Goal: Information Seeking & Learning: Learn about a topic

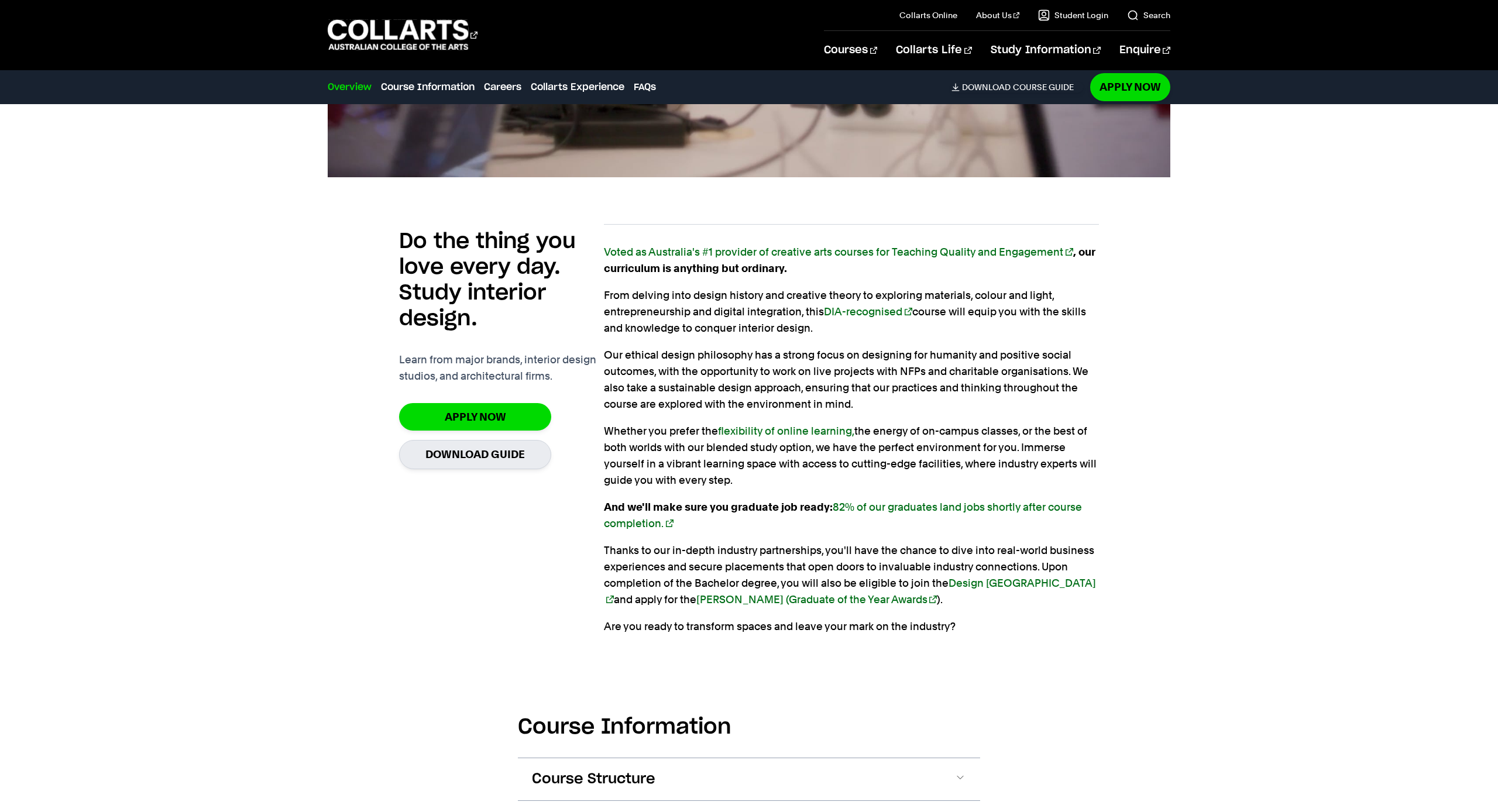
scroll to position [718, 0]
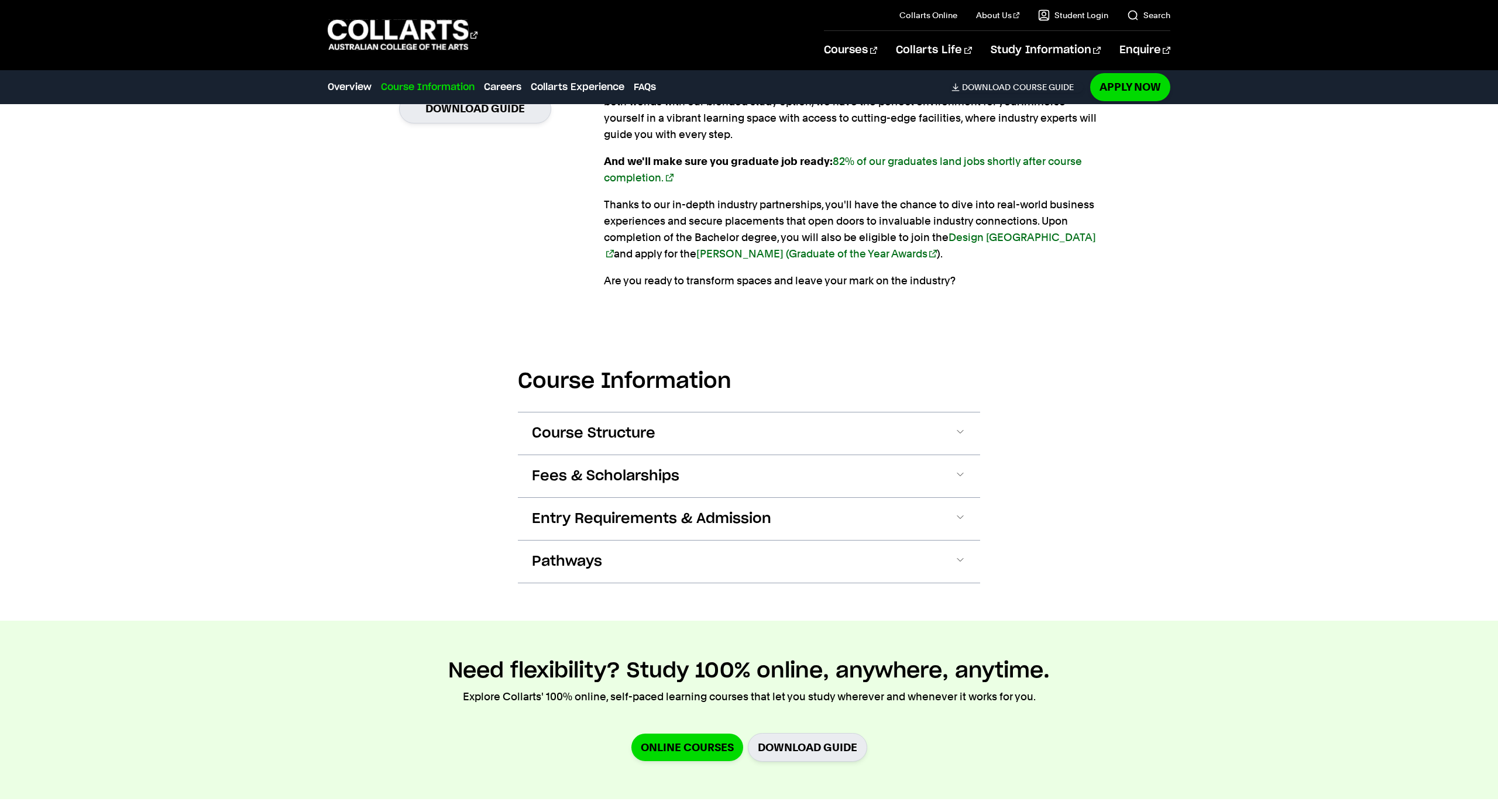
click at [609, 436] on span "Course Structure" at bounding box center [593, 433] width 123 height 19
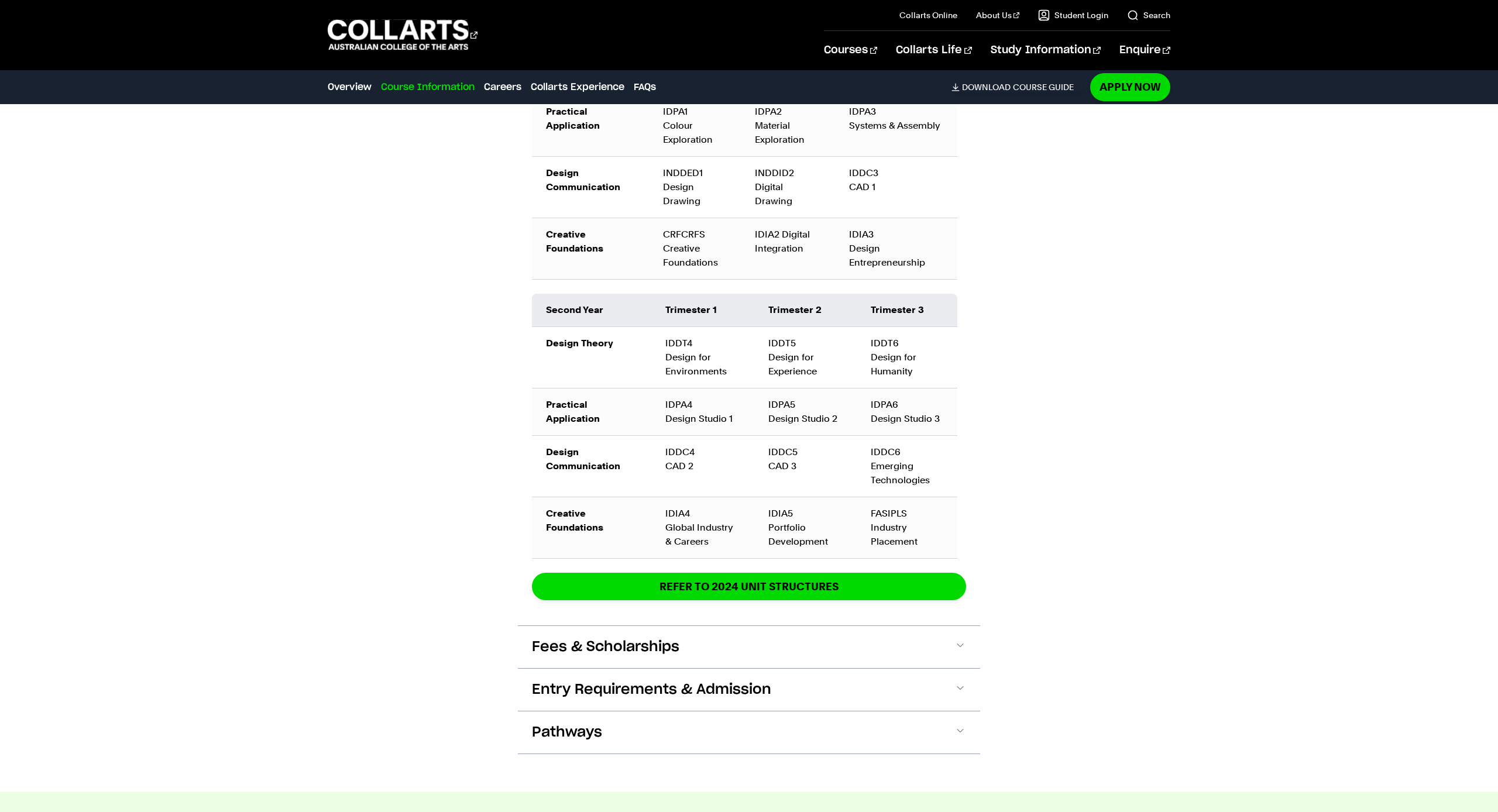
scroll to position [1631, 0]
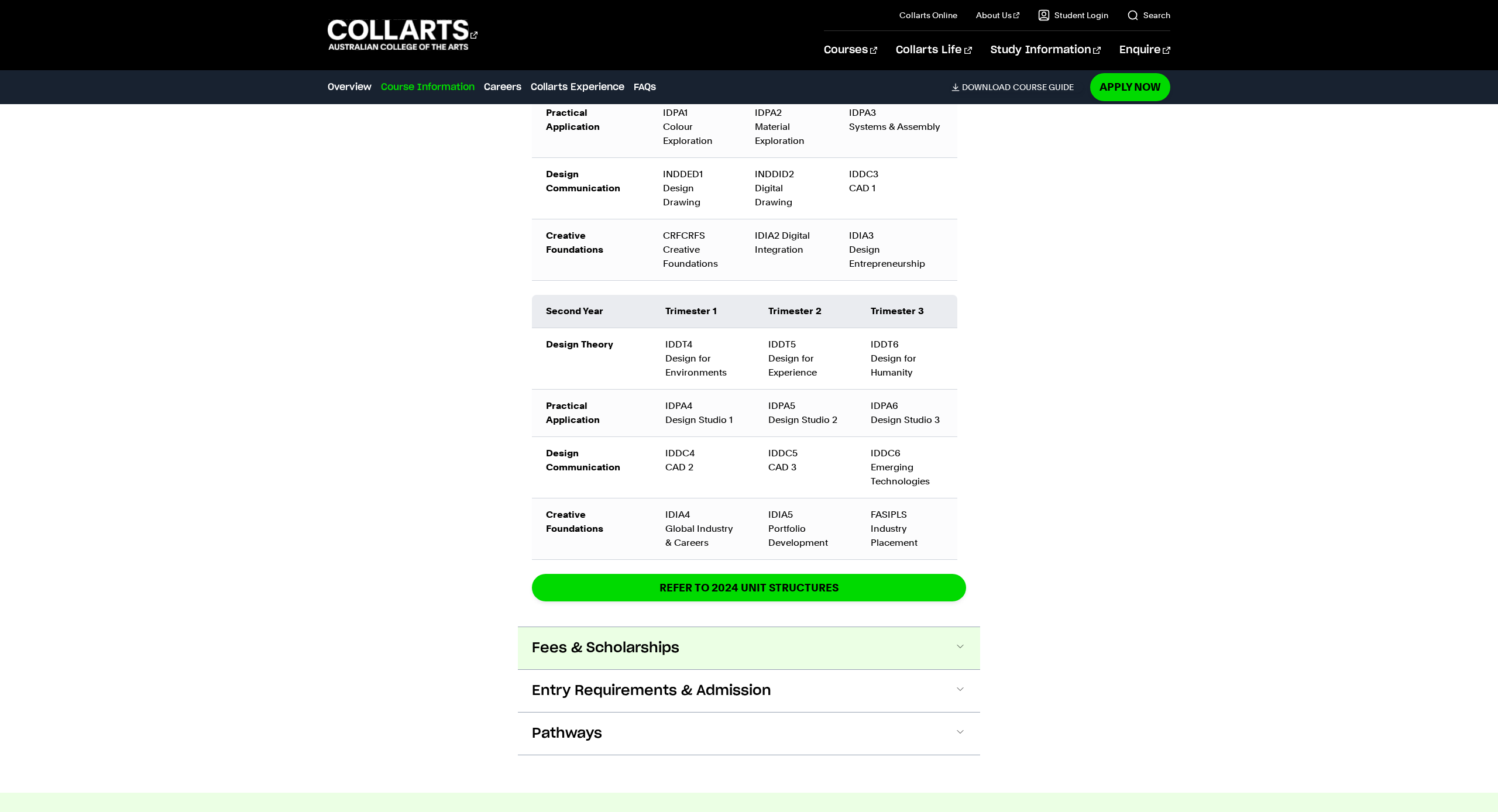
click at [575, 653] on span "Fees & Scholarships" at bounding box center [606, 648] width 147 height 19
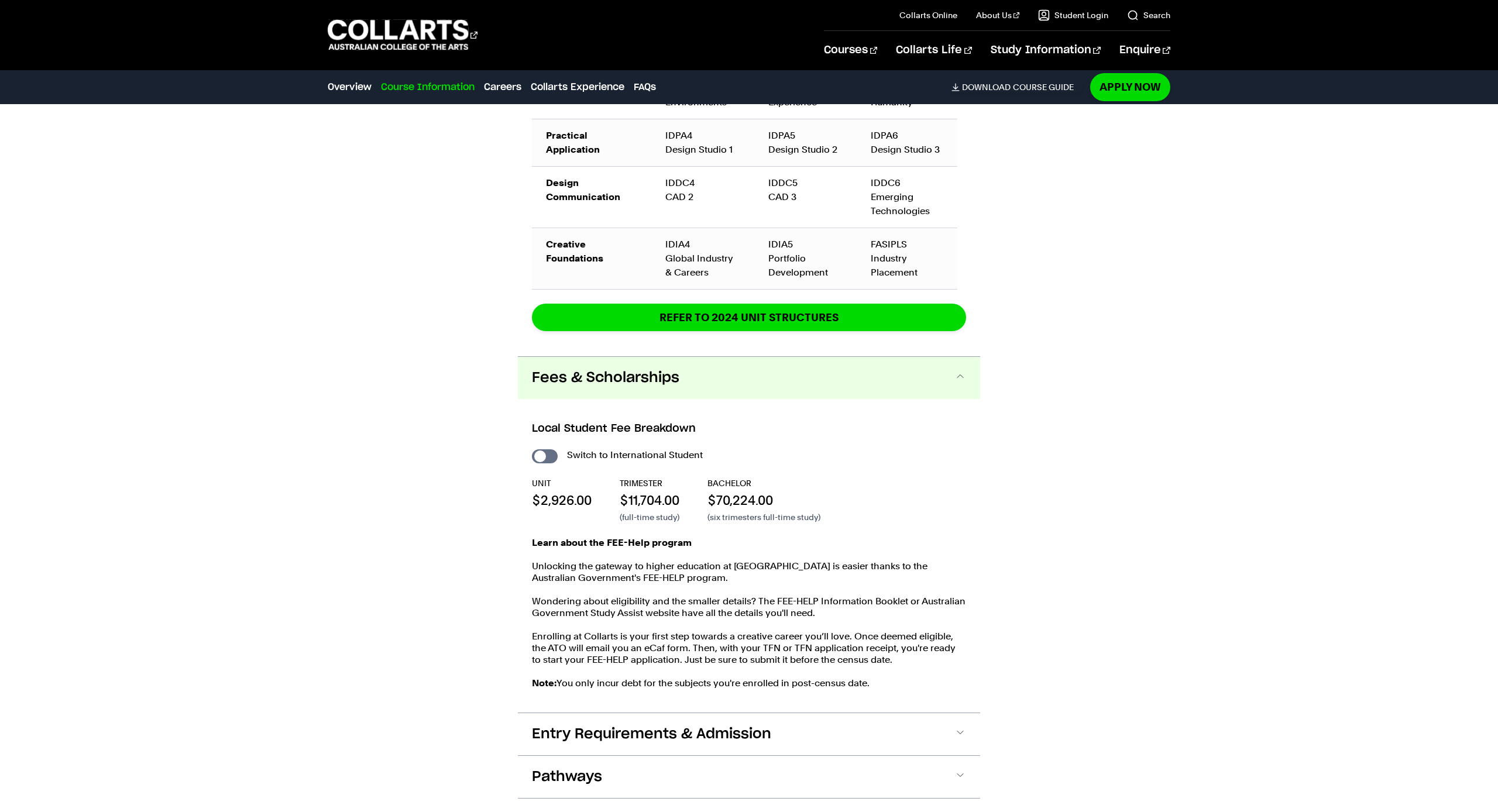
scroll to position [1888, 0]
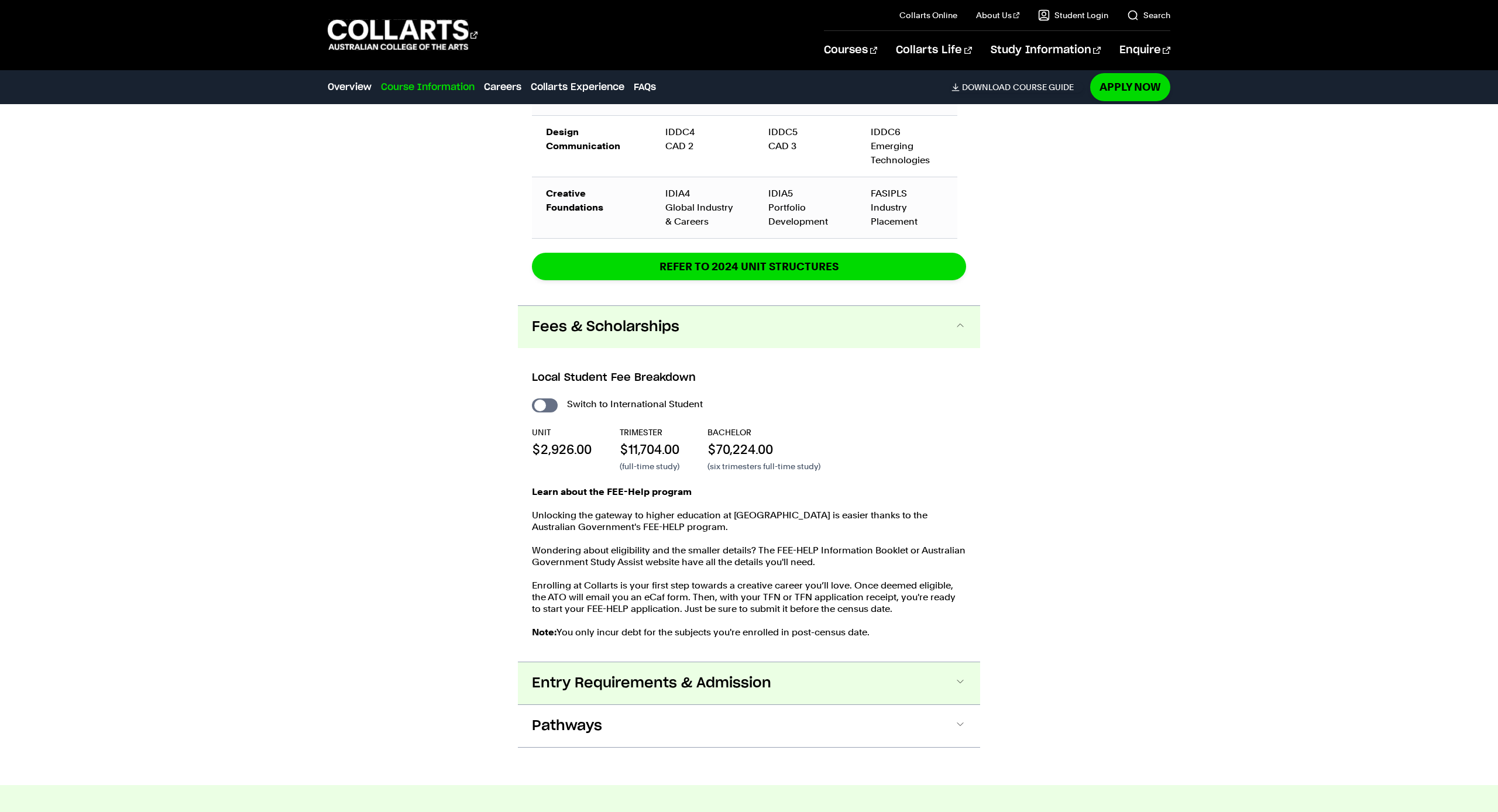
click at [577, 676] on span "Entry Requirements & Admission" at bounding box center [651, 683] width 240 height 19
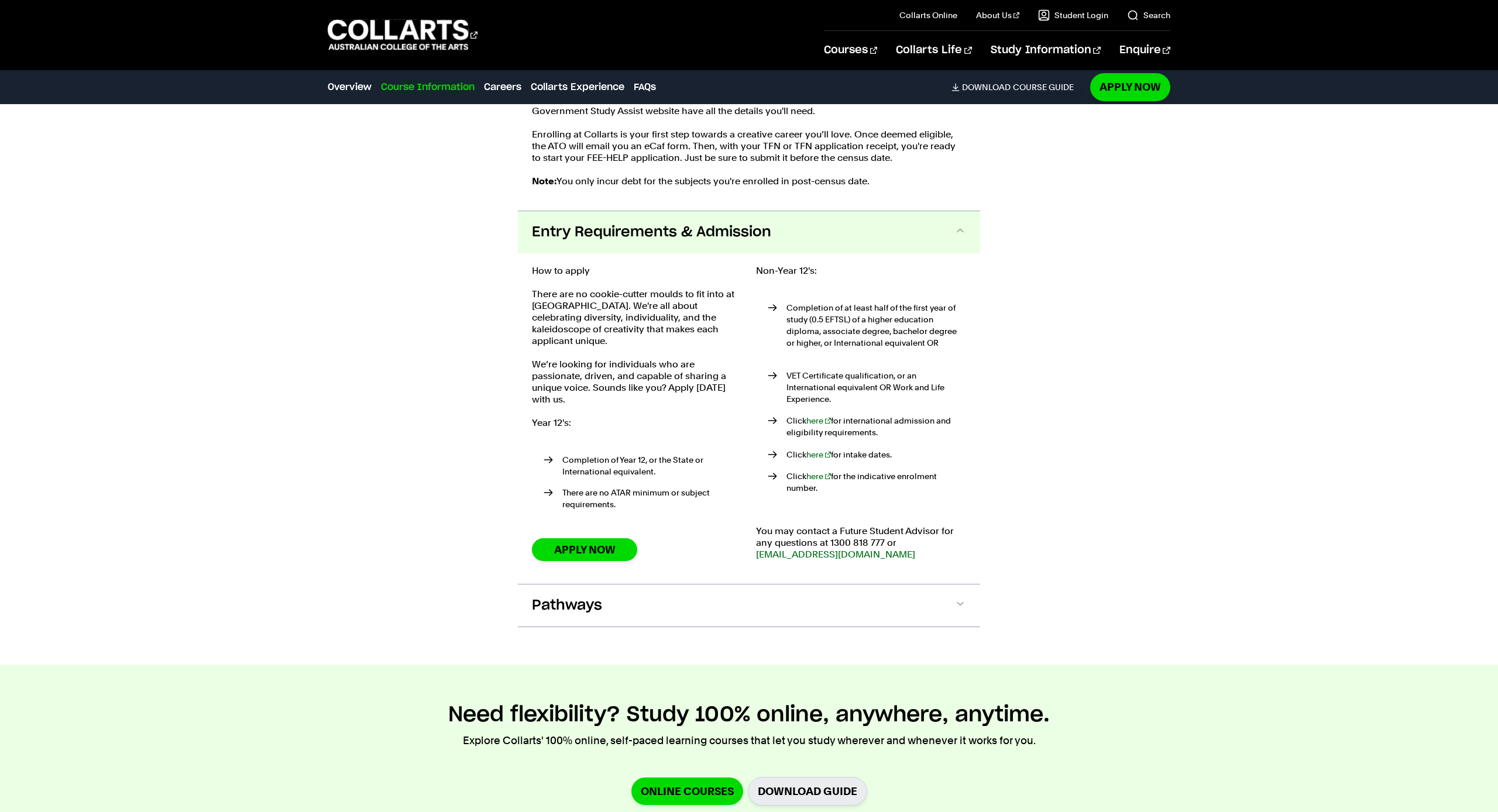
scroll to position [2534, 0]
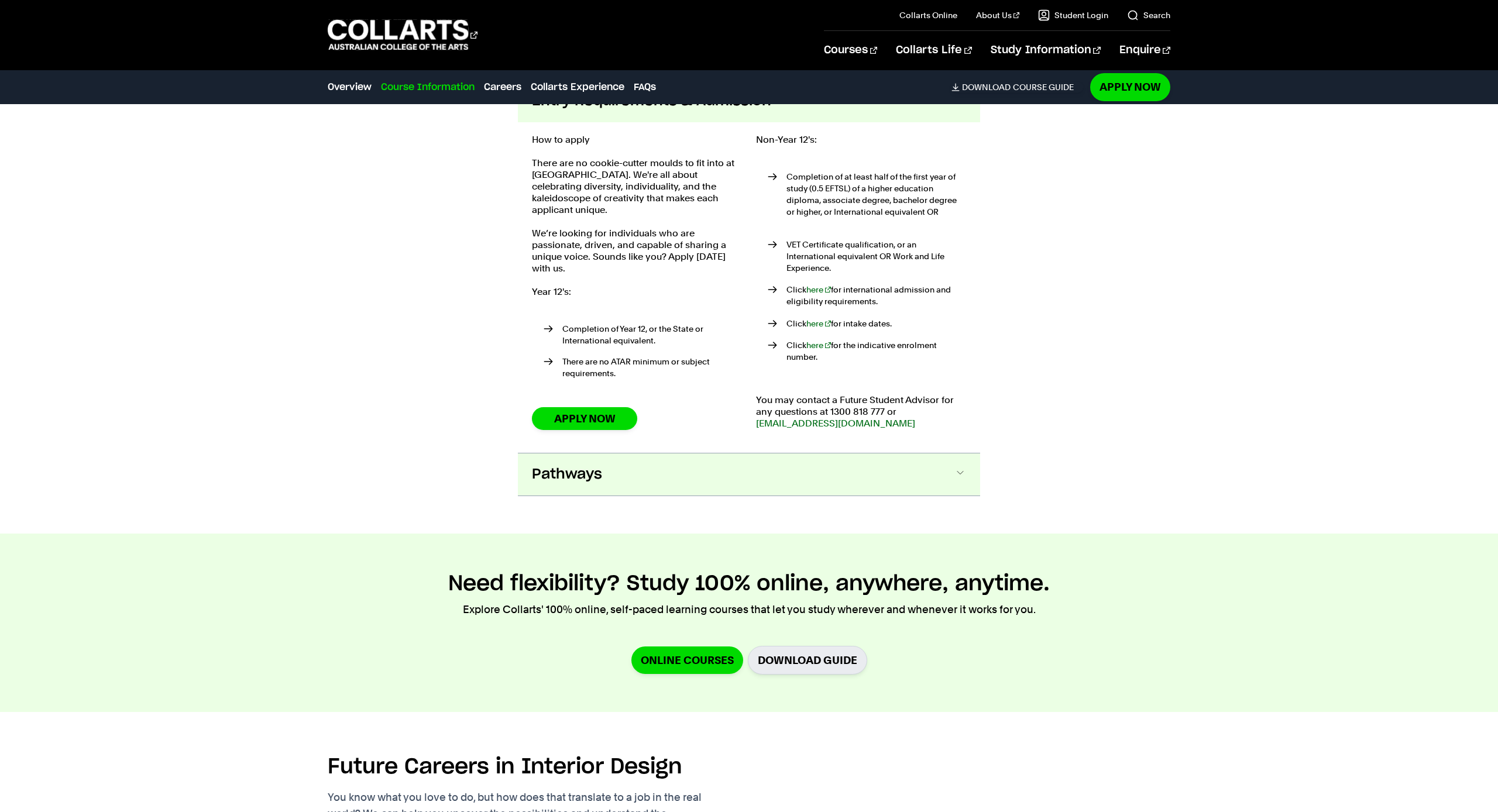
click at [617, 464] on button "Pathways" at bounding box center [749, 474] width 463 height 42
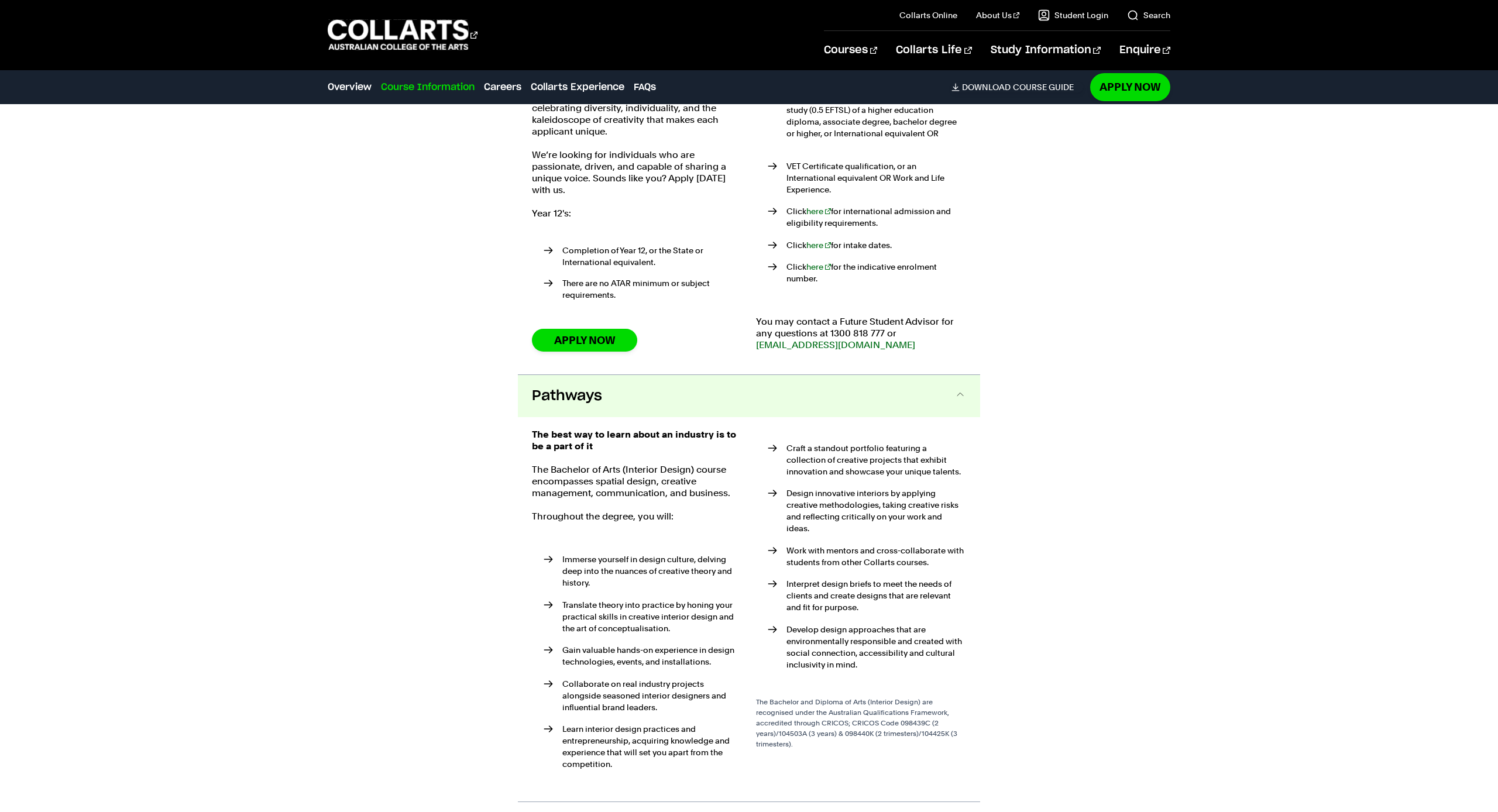
scroll to position [2568, 0]
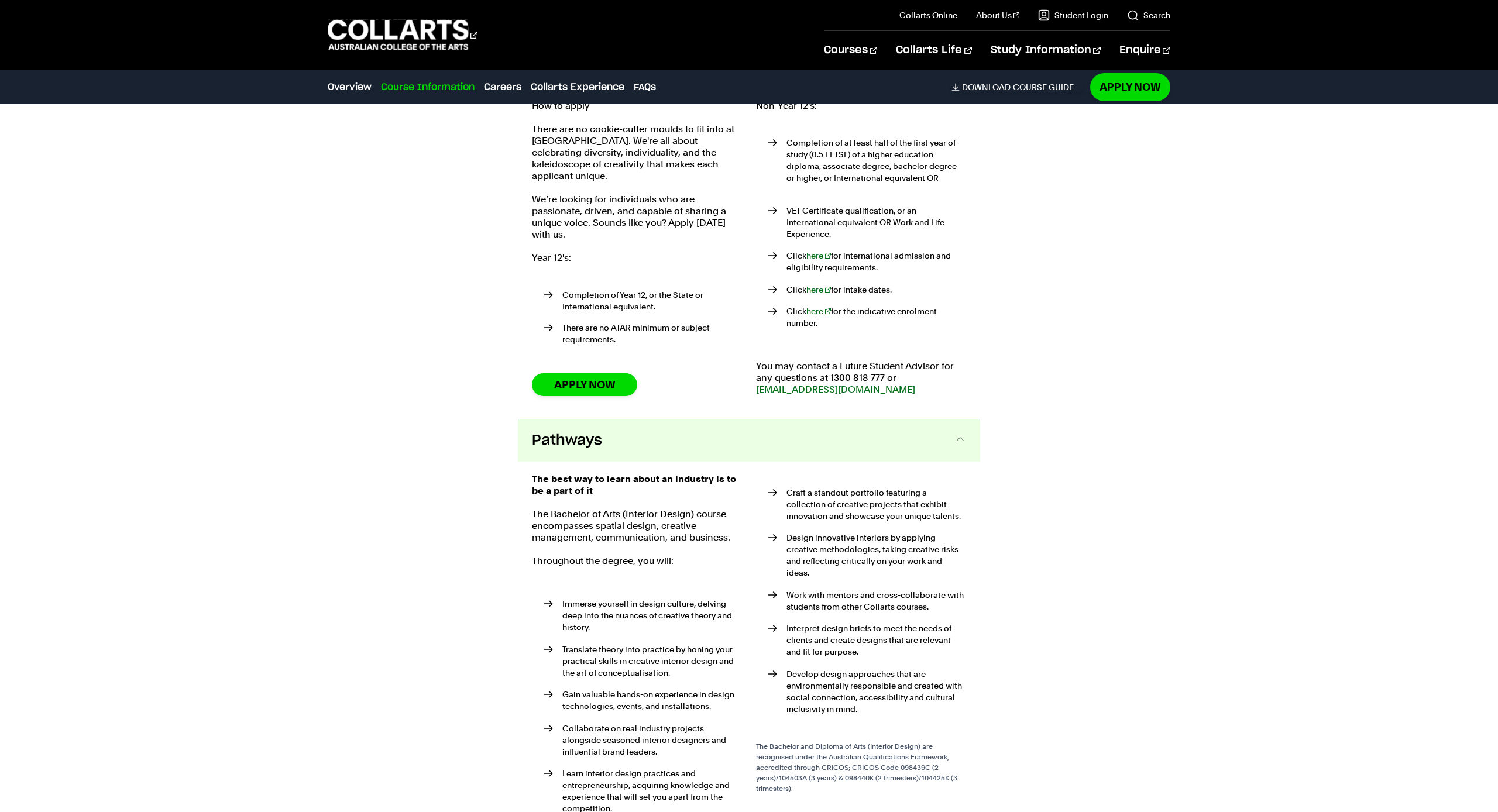
click at [915, 439] on button "Pathways" at bounding box center [749, 441] width 463 height 42
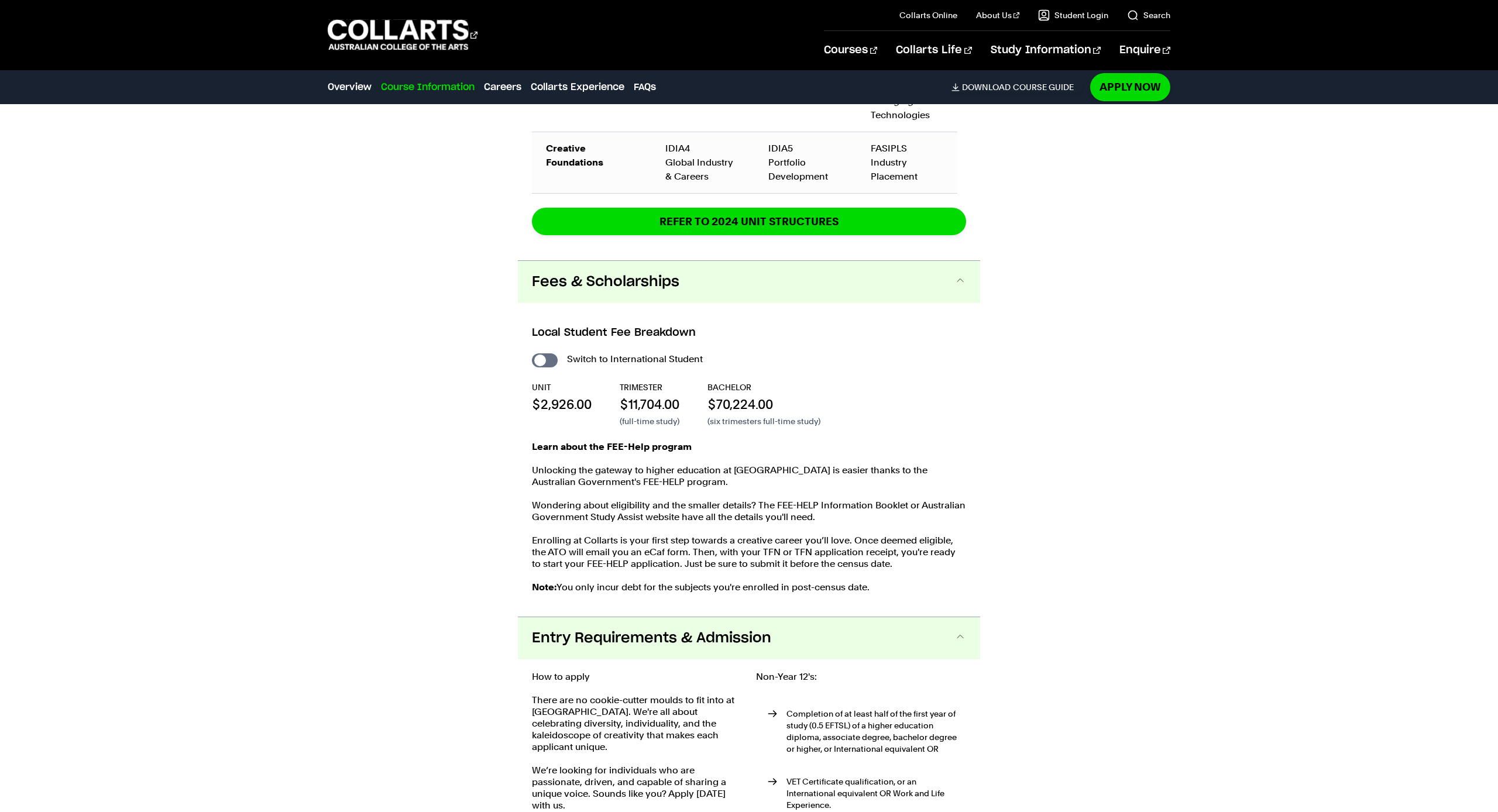
scroll to position [2005, 0]
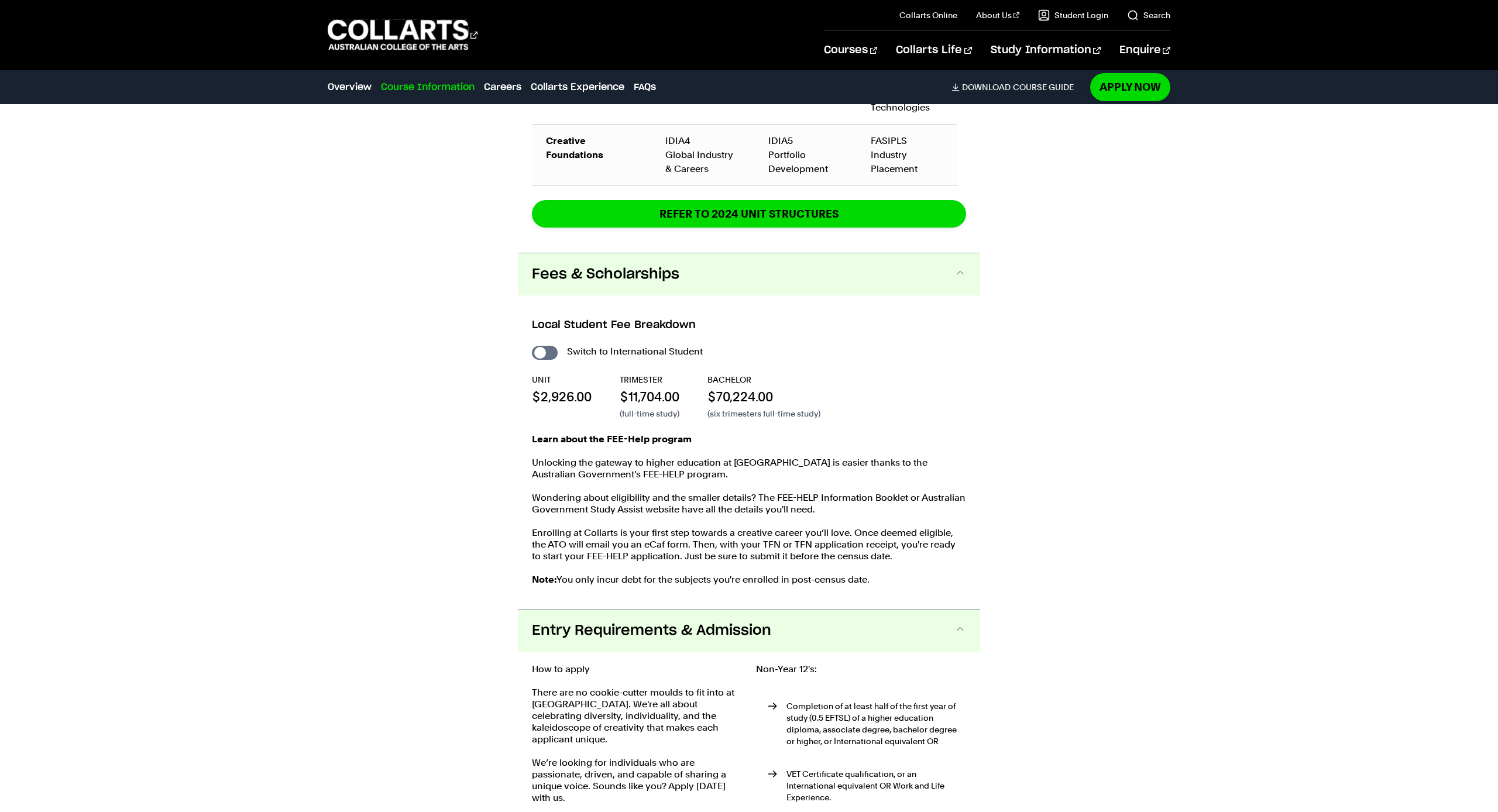
click at [952, 628] on button "Entry Requirements & Admission" at bounding box center [749, 631] width 463 height 42
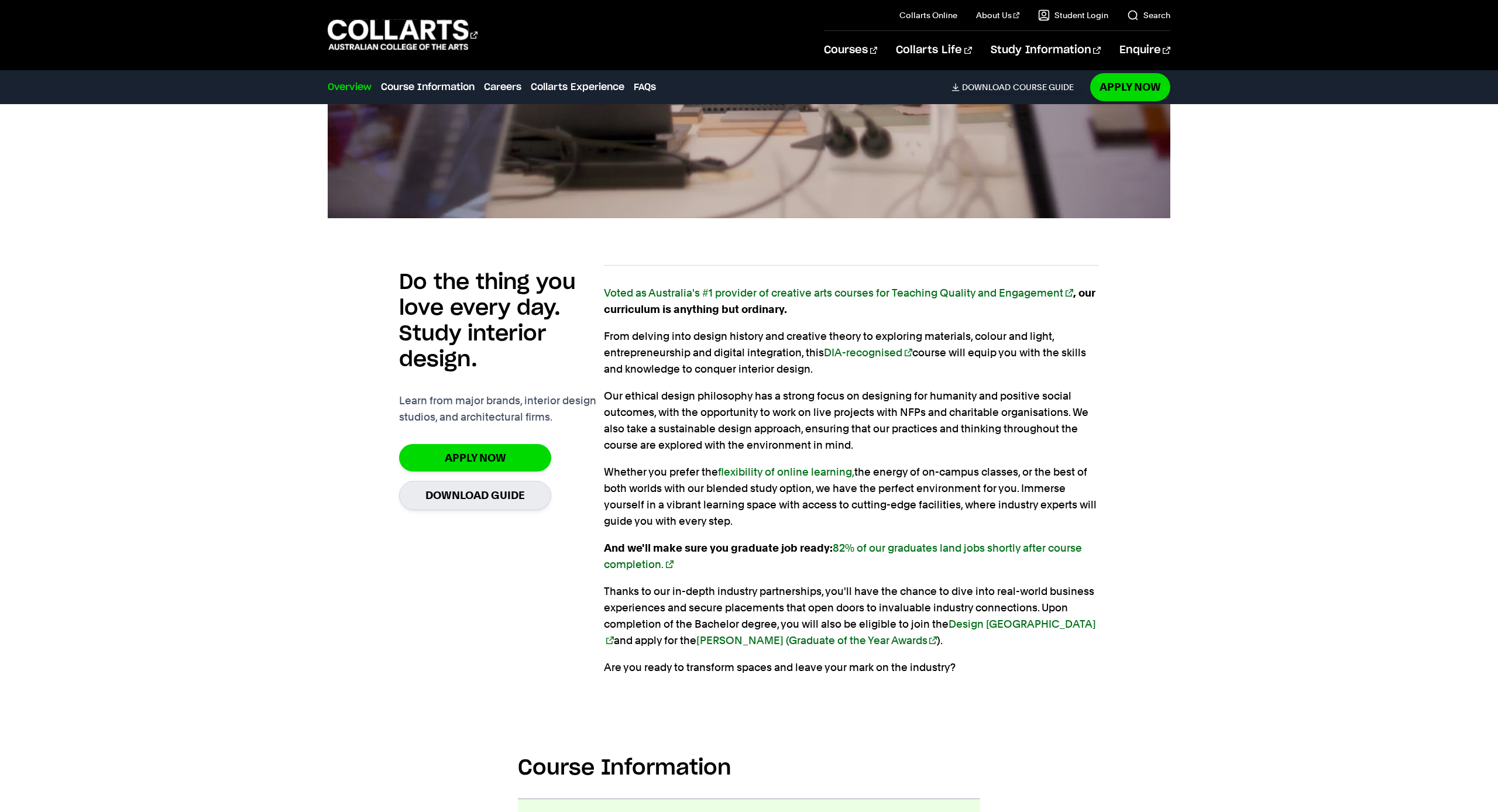
scroll to position [662, 0]
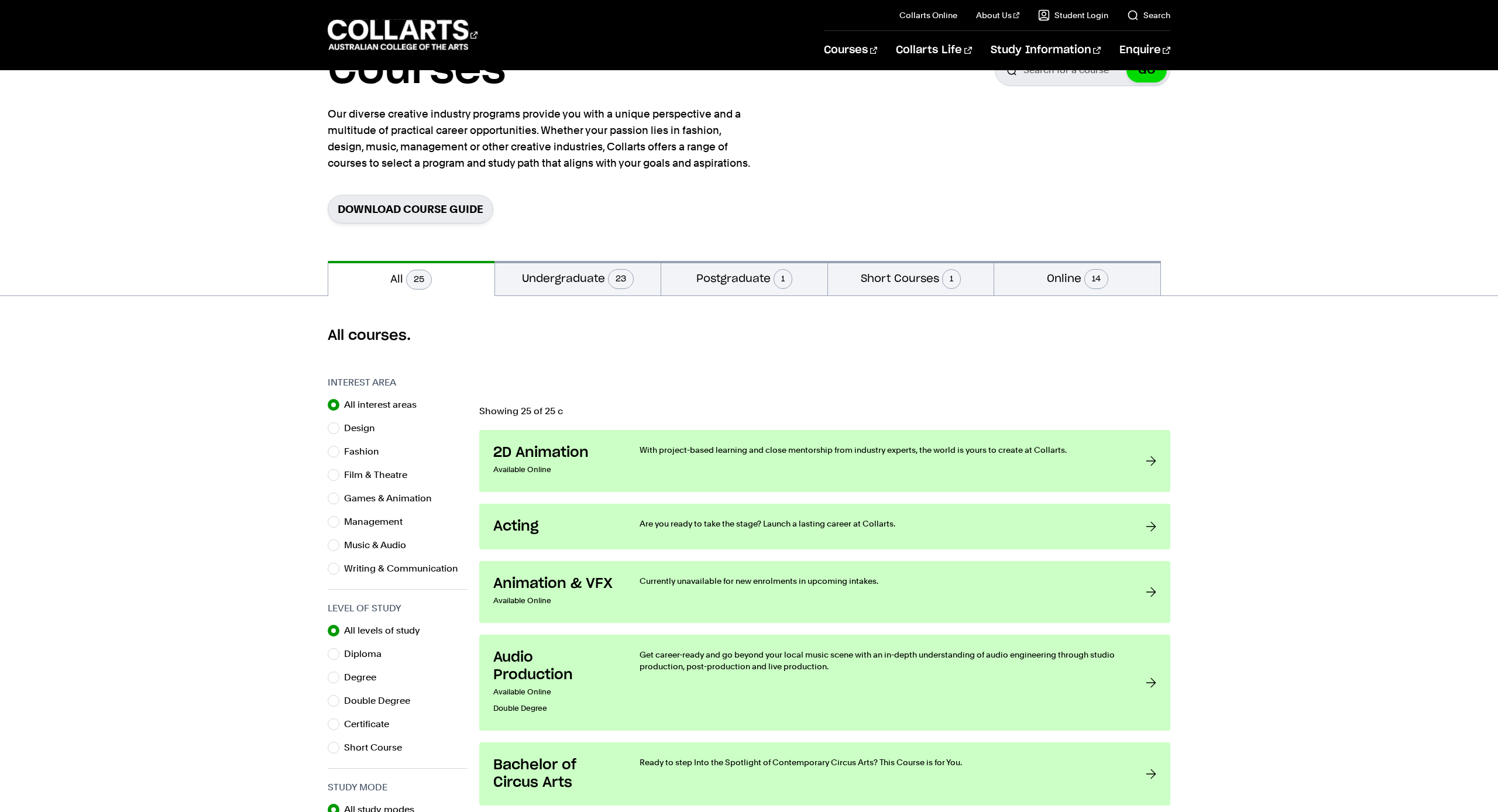
scroll to position [72, 0]
click at [1042, 282] on button "Online 14" at bounding box center [1078, 277] width 166 height 35
radio input "false"
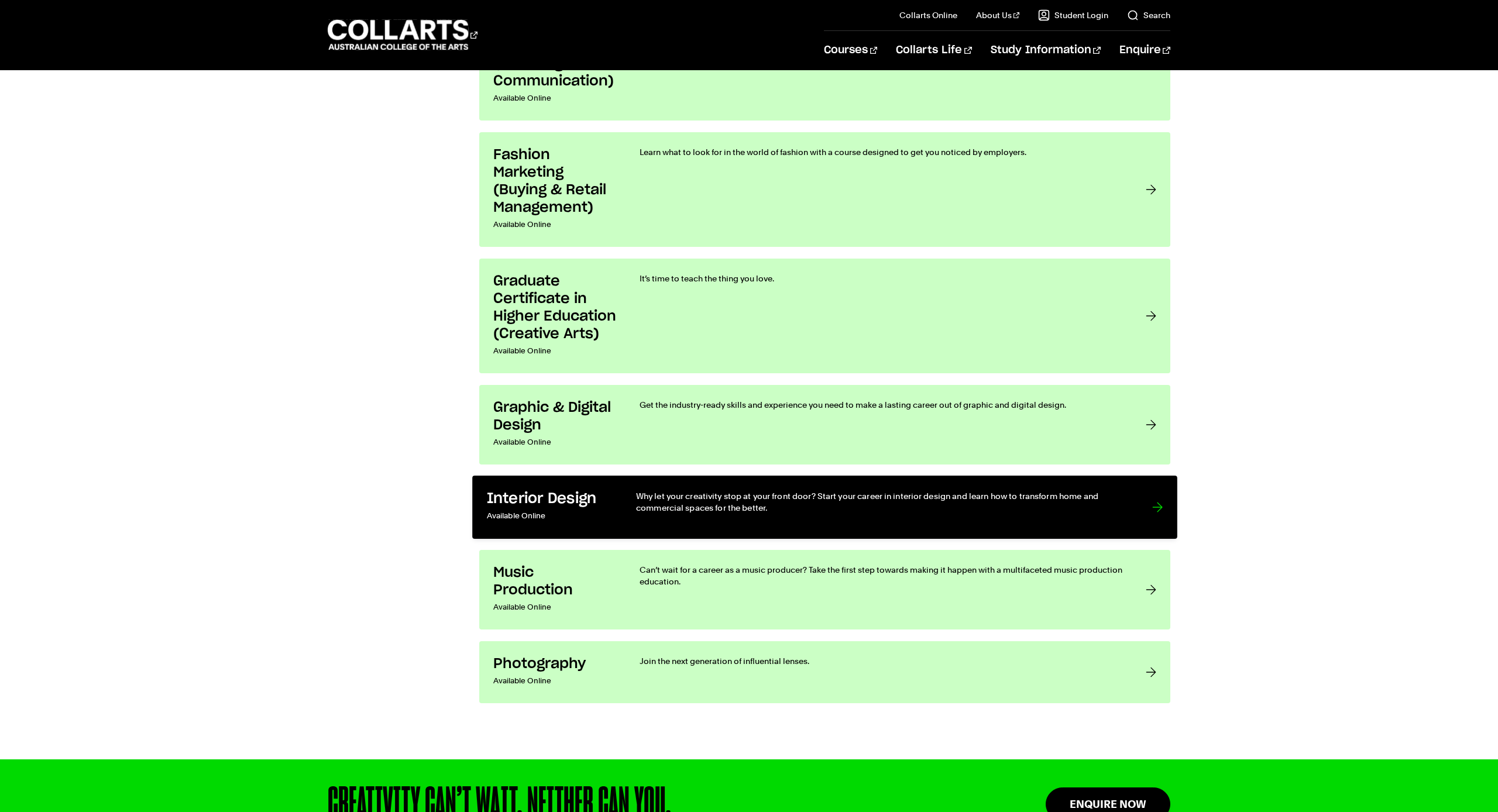
scroll to position [1133, 0]
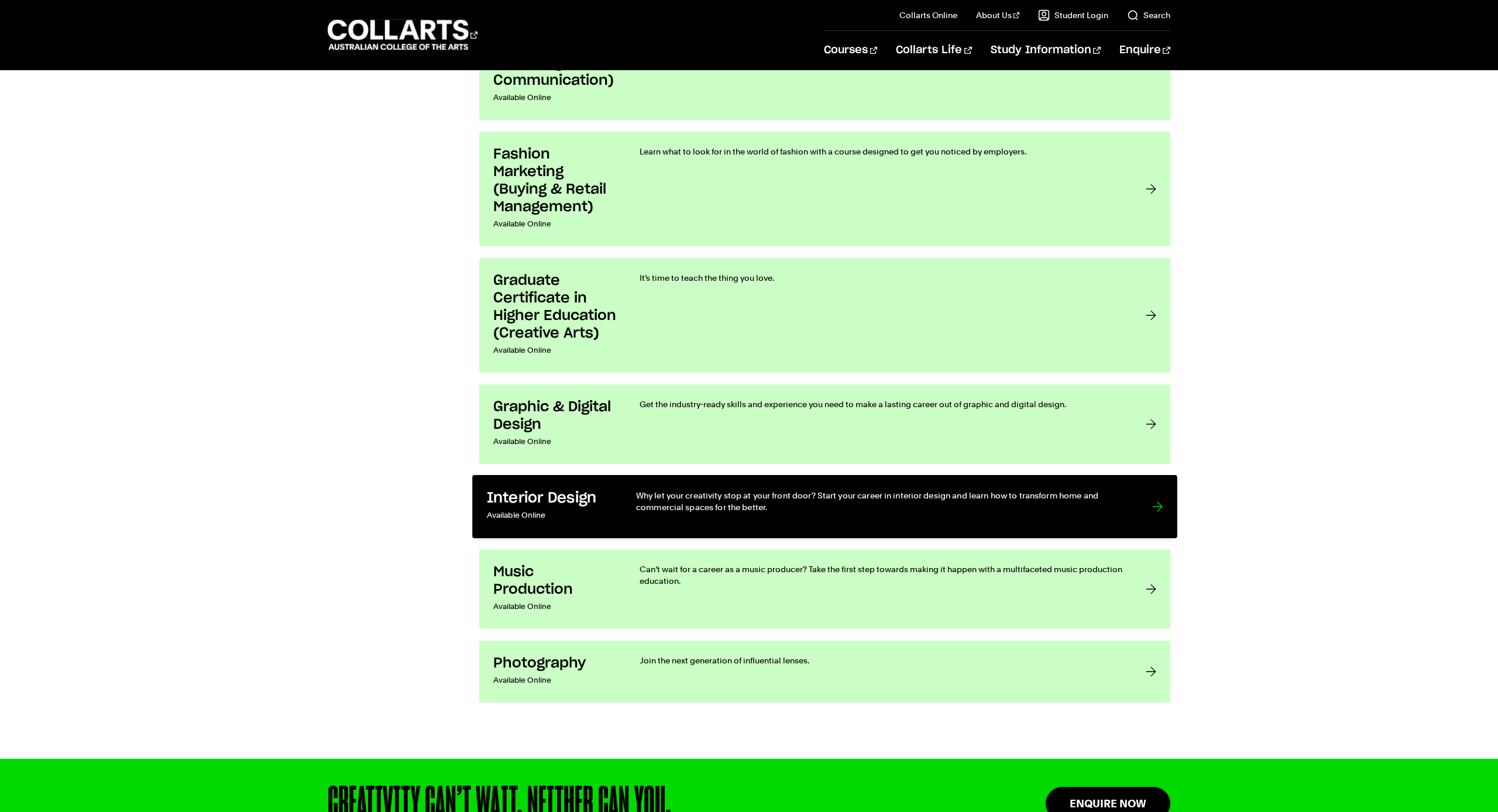
click at [654, 495] on p "Why let your creativity stop at your front door? Start your career in interior …" at bounding box center [882, 501] width 493 height 24
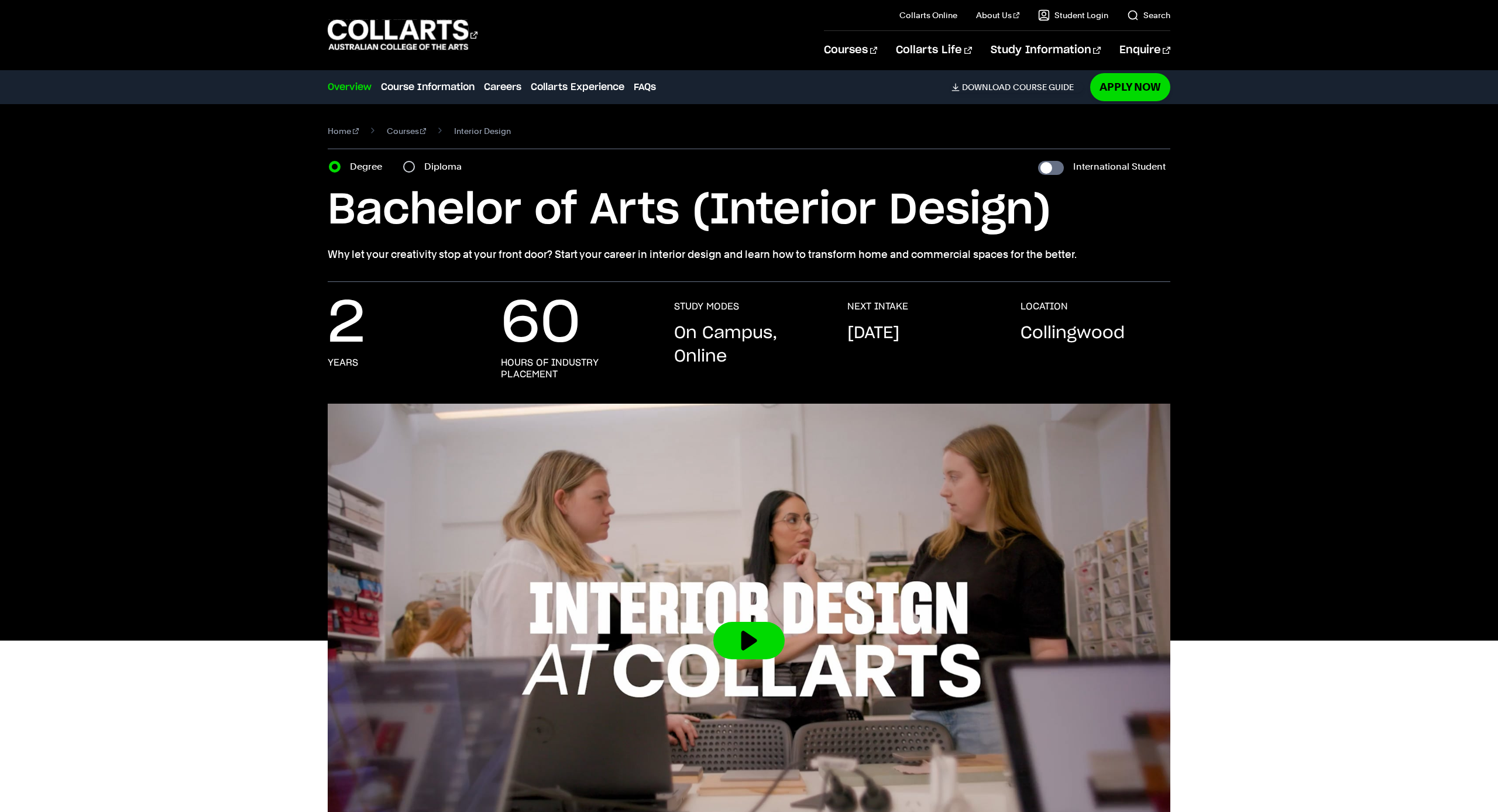
click at [410, 163] on input "Diploma" at bounding box center [409, 166] width 12 height 12
radio input "true"
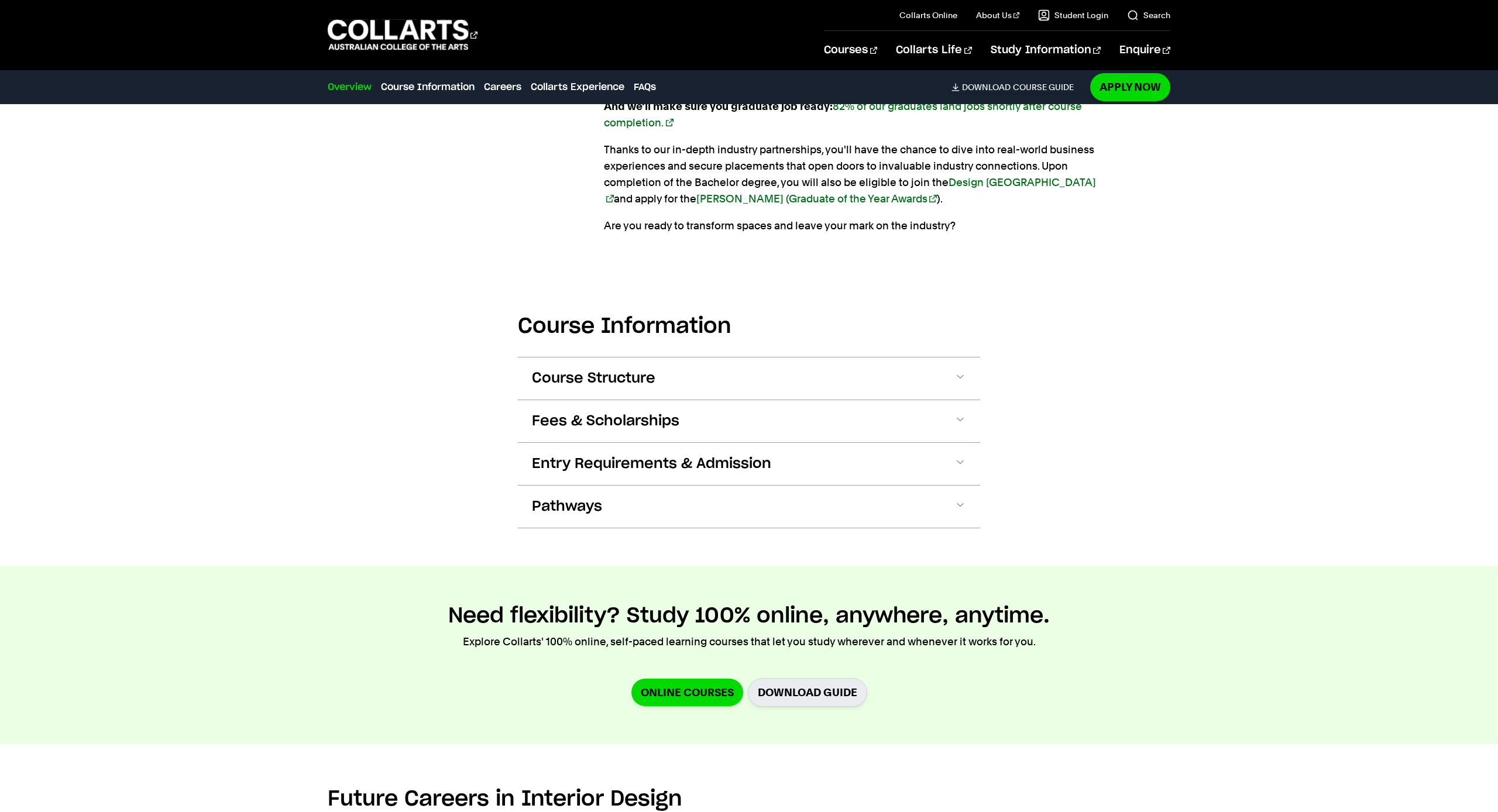
scroll to position [1216, 0]
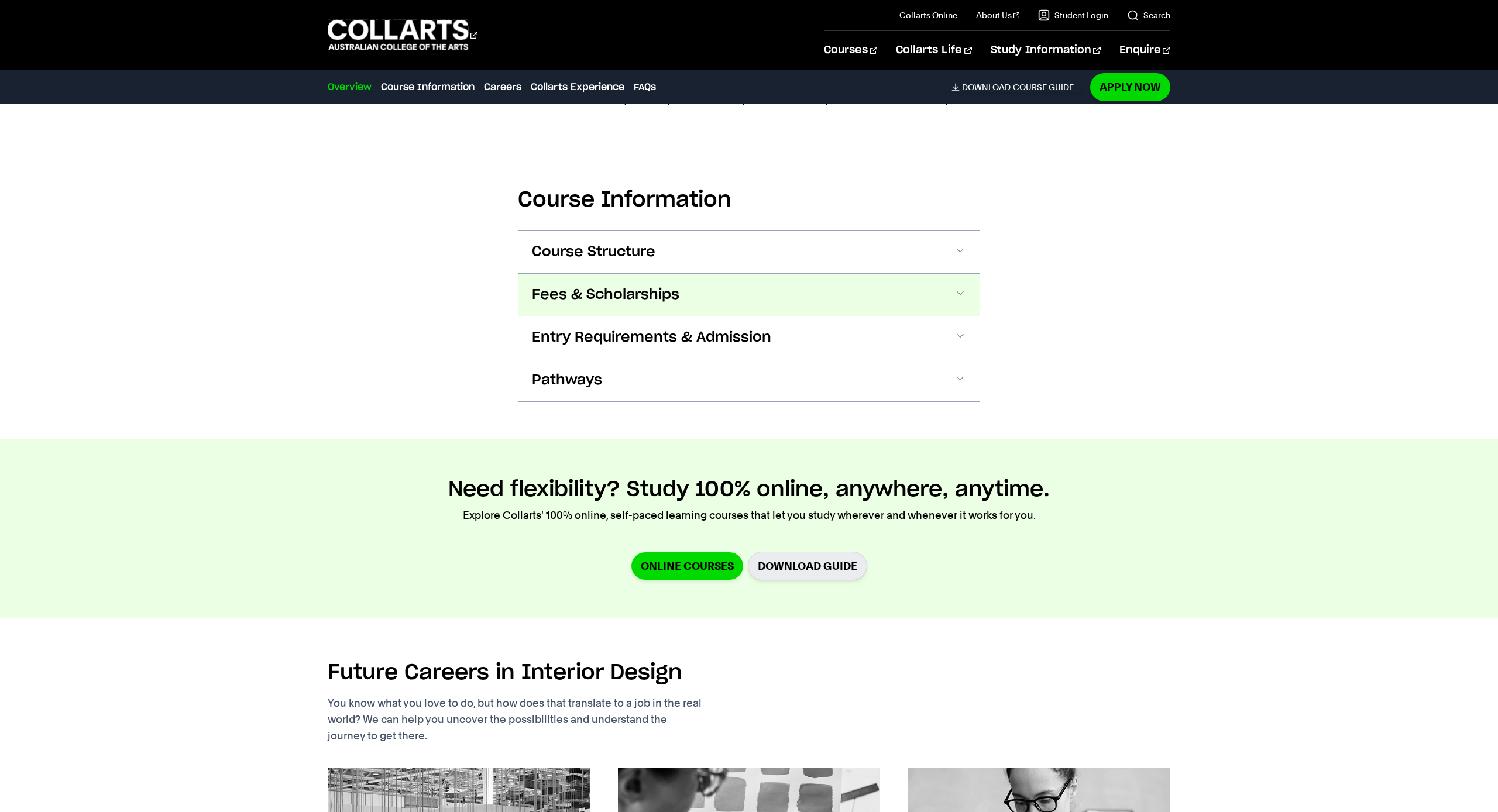
click at [0, 0] on span "Fees & Scholarships" at bounding box center [0, 0] width 0 height 0
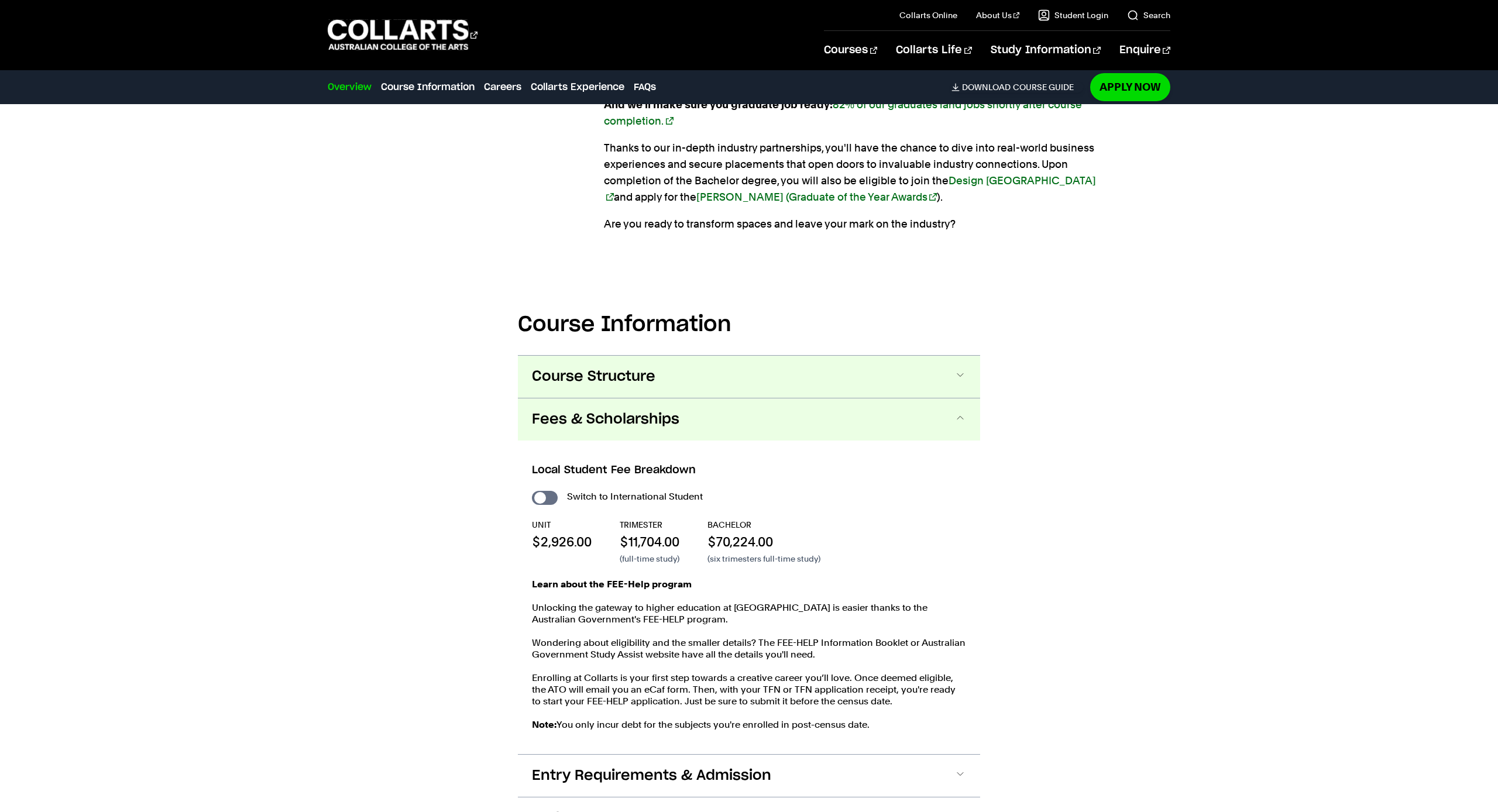
scroll to position [1087, 0]
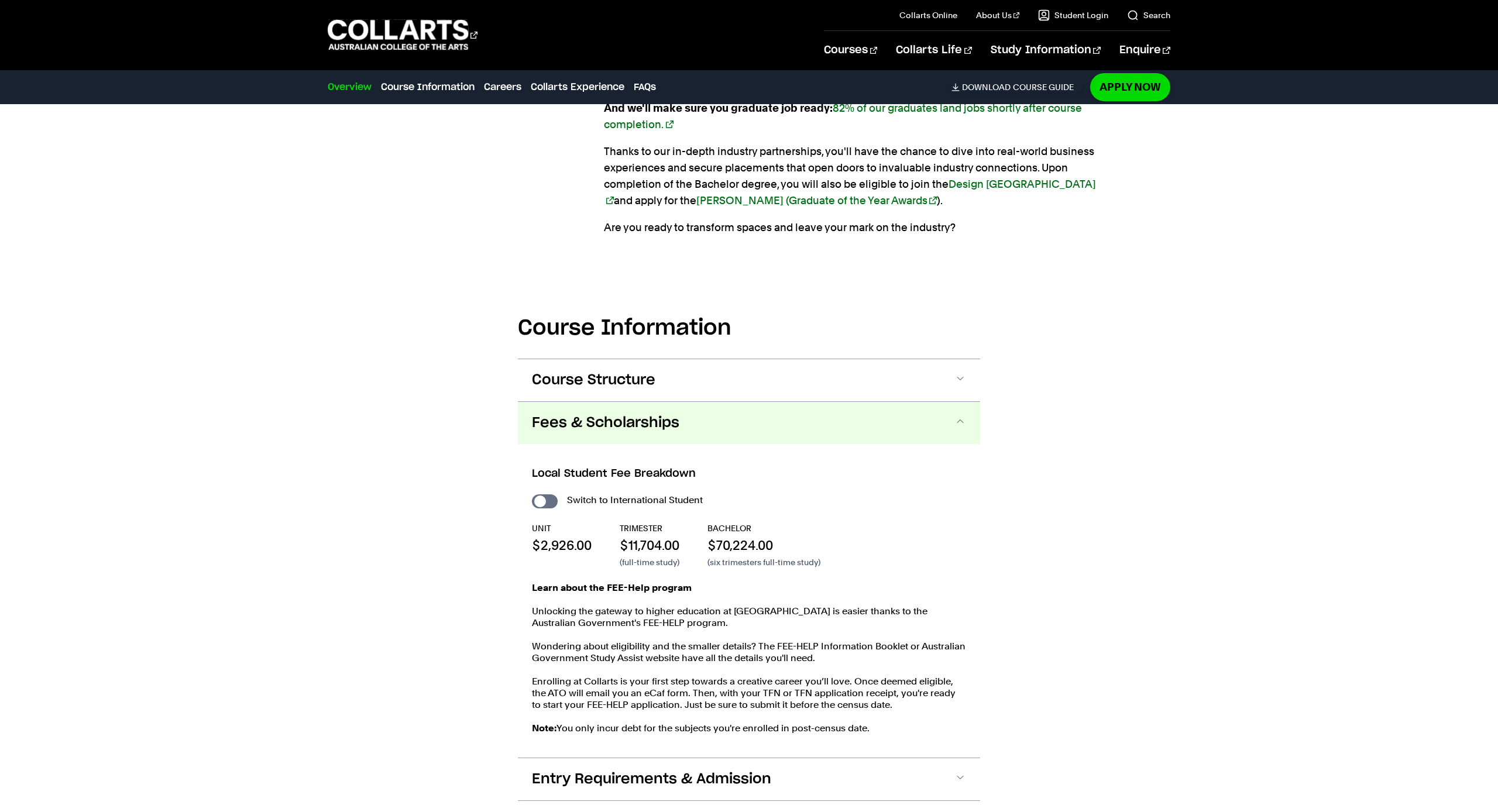
click at [612, 411] on button "Fees & Scholarships" at bounding box center [749, 423] width 463 height 42
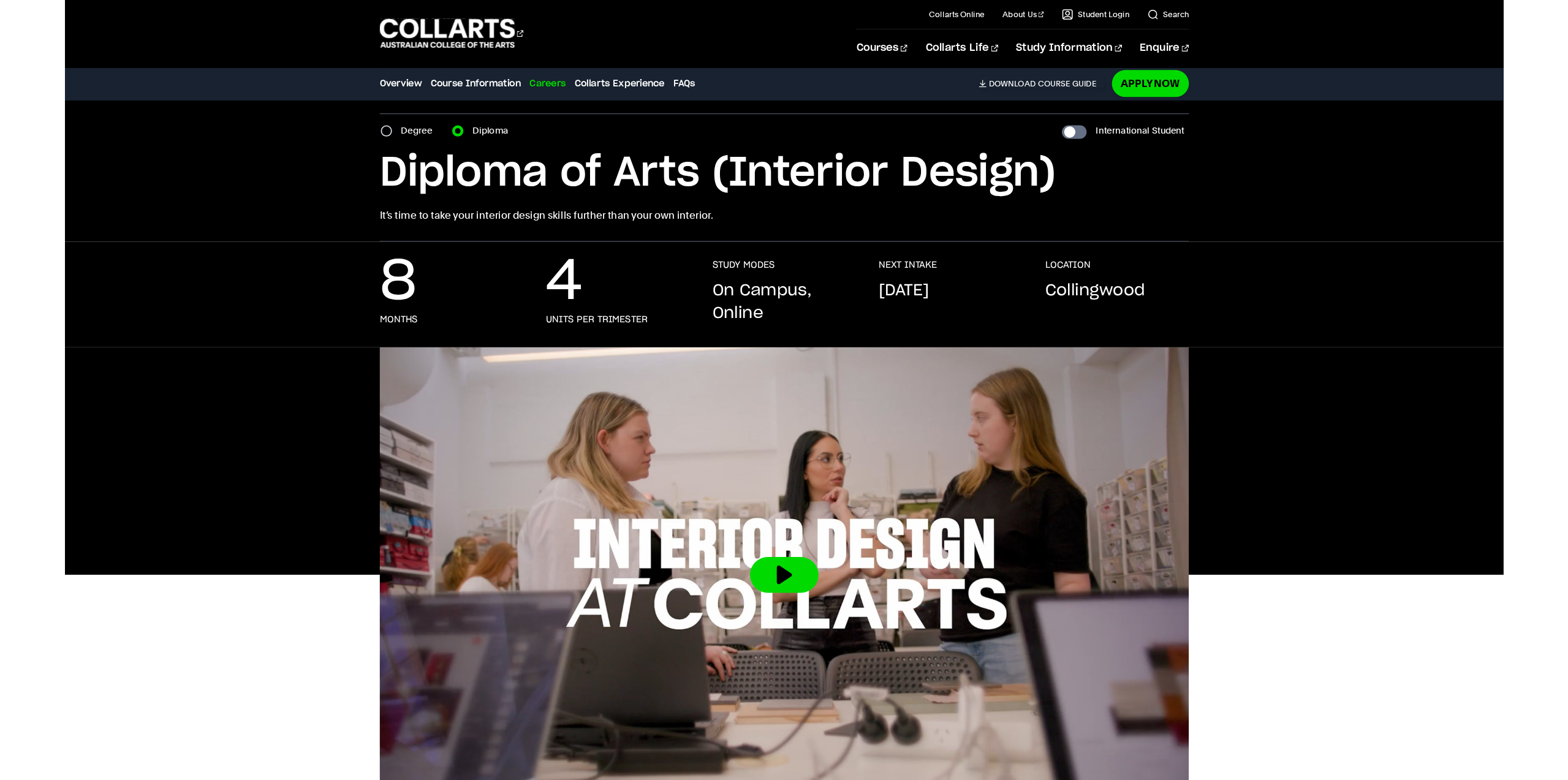
scroll to position [30, 0]
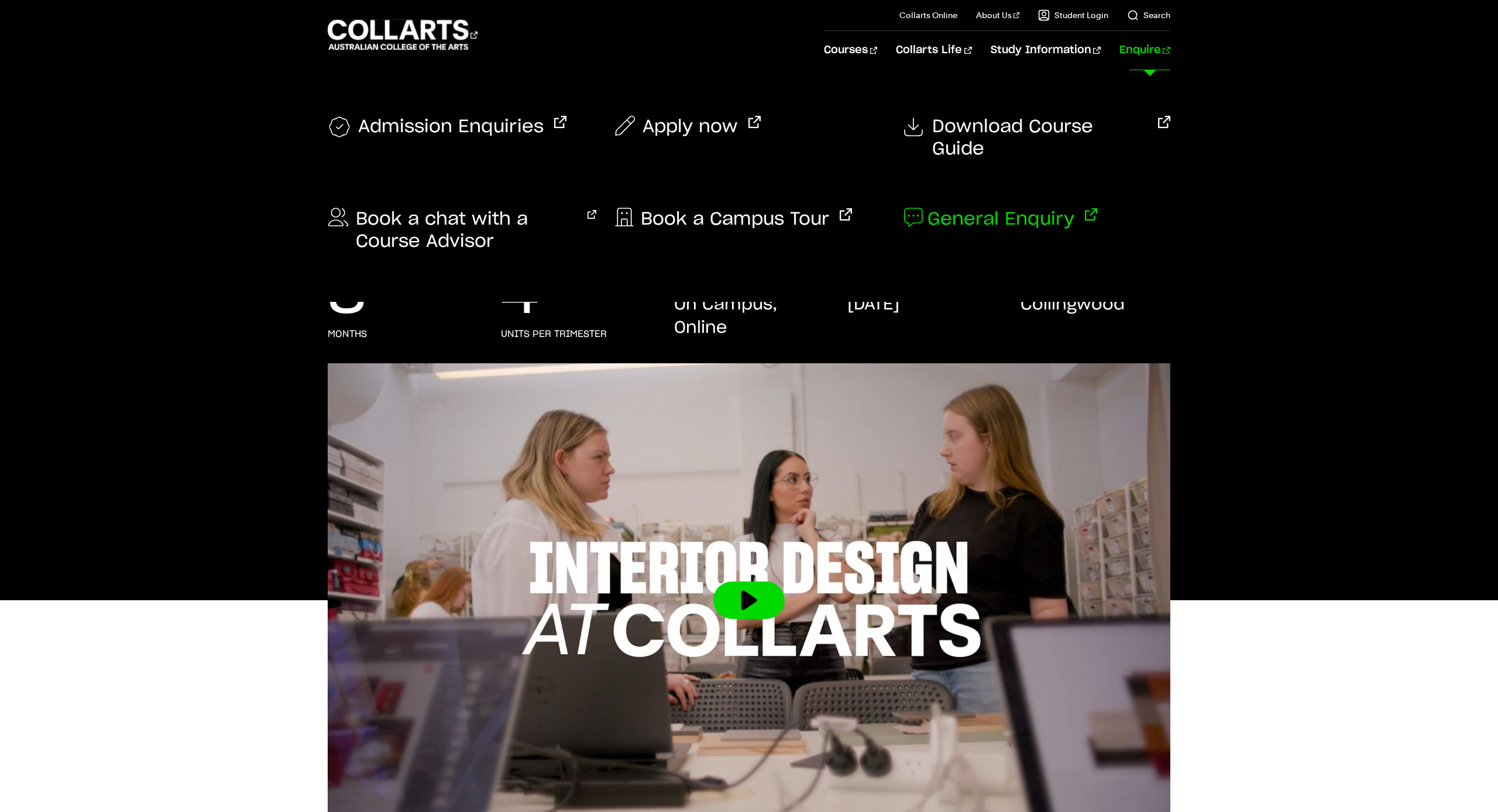
click at [996, 208] on span "General Enquiry" at bounding box center [1001, 219] width 147 height 22
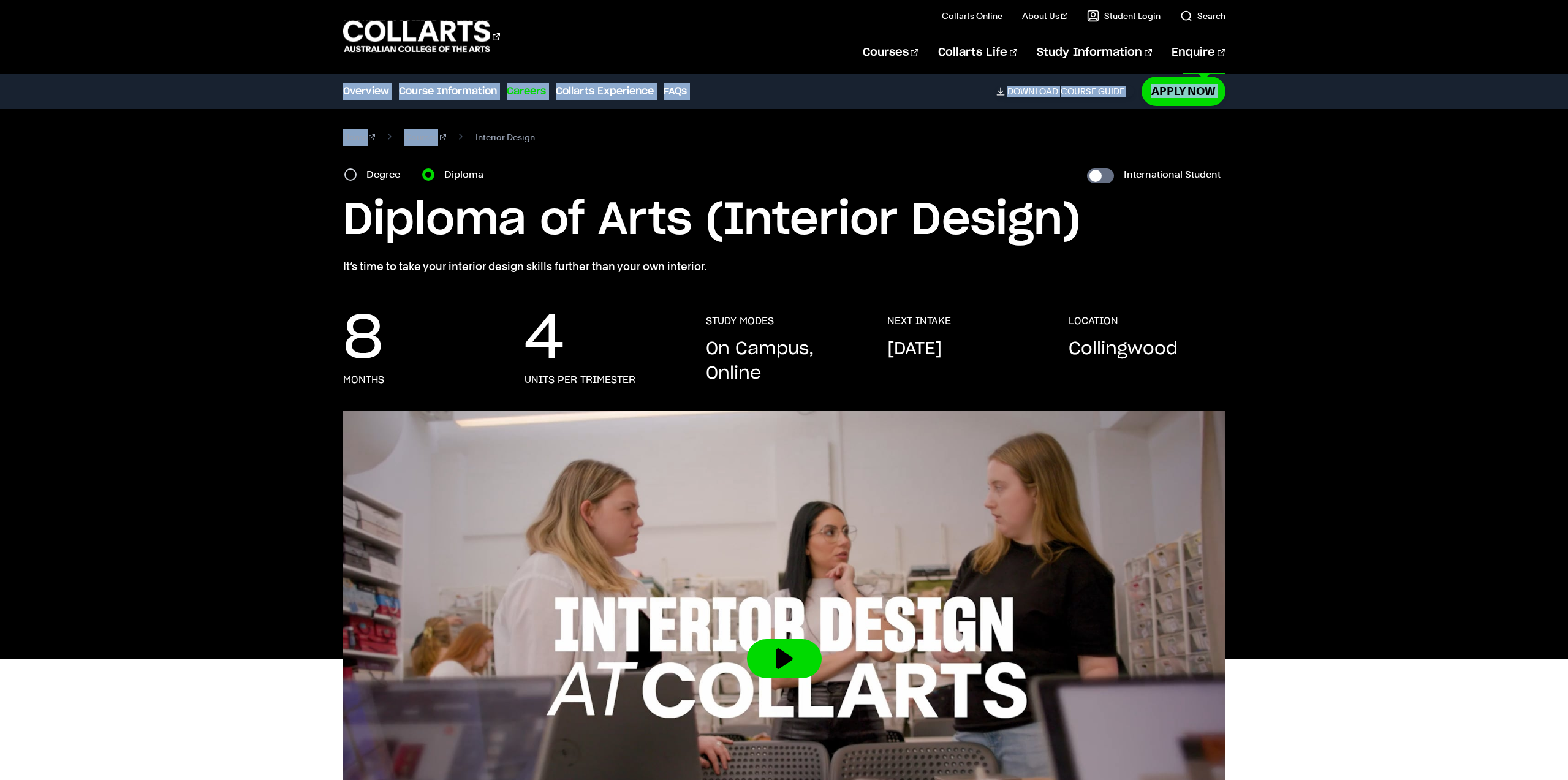
drag, startPoint x: 307, startPoint y: 117, endPoint x: 499, endPoint y: 122, distance: 192.1
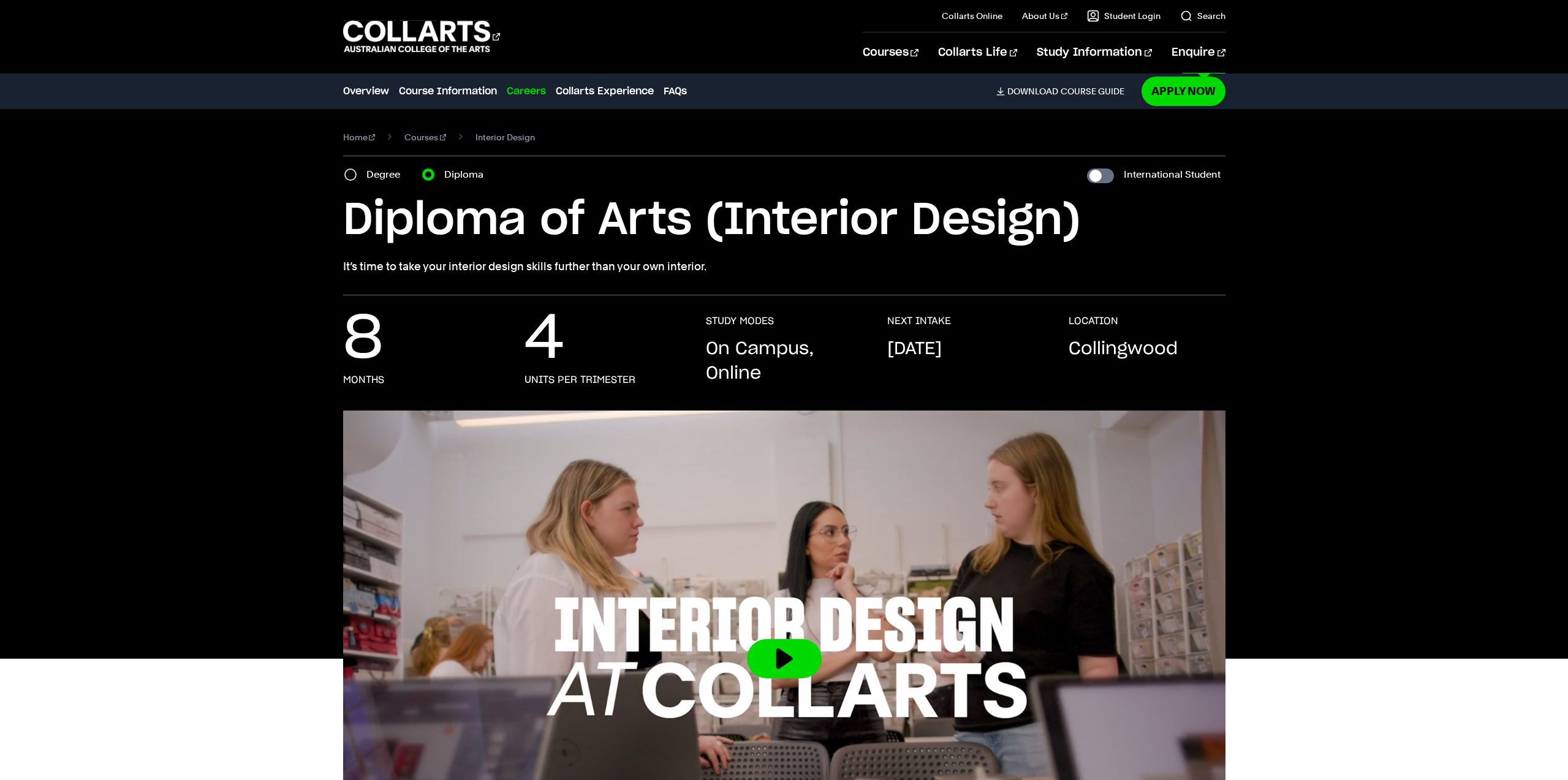
drag, startPoint x: 165, startPoint y: 147, endPoint x: 116, endPoint y: 33, distance: 124.1
click at [167, 143] on div "Home Courses Interior Design Course variant Degree Diploma International Studen…" at bounding box center [784, 202] width 1568 height 186
